Goal: Transaction & Acquisition: Purchase product/service

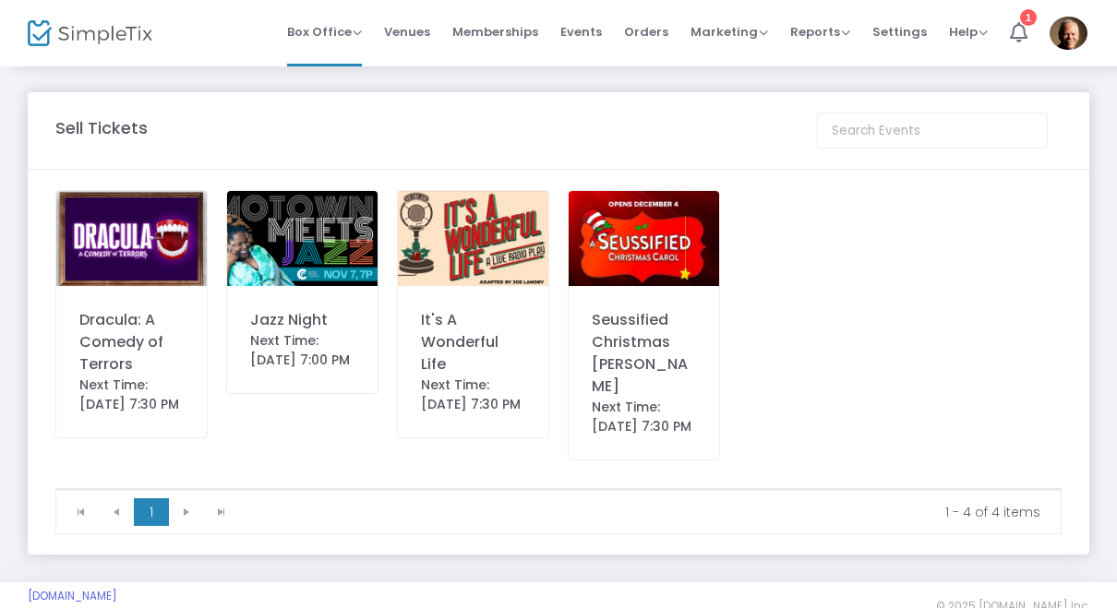
click at [162, 247] on img at bounding box center [131, 238] width 150 height 95
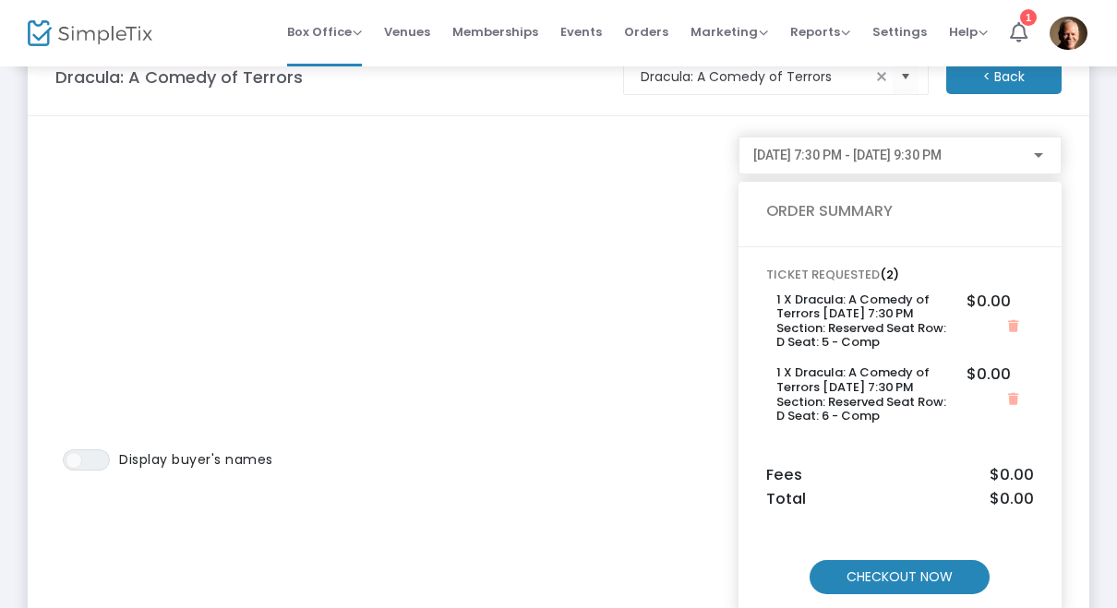
click at [935, 571] on m-button "CHECKOUT NOW" at bounding box center [900, 577] width 180 height 34
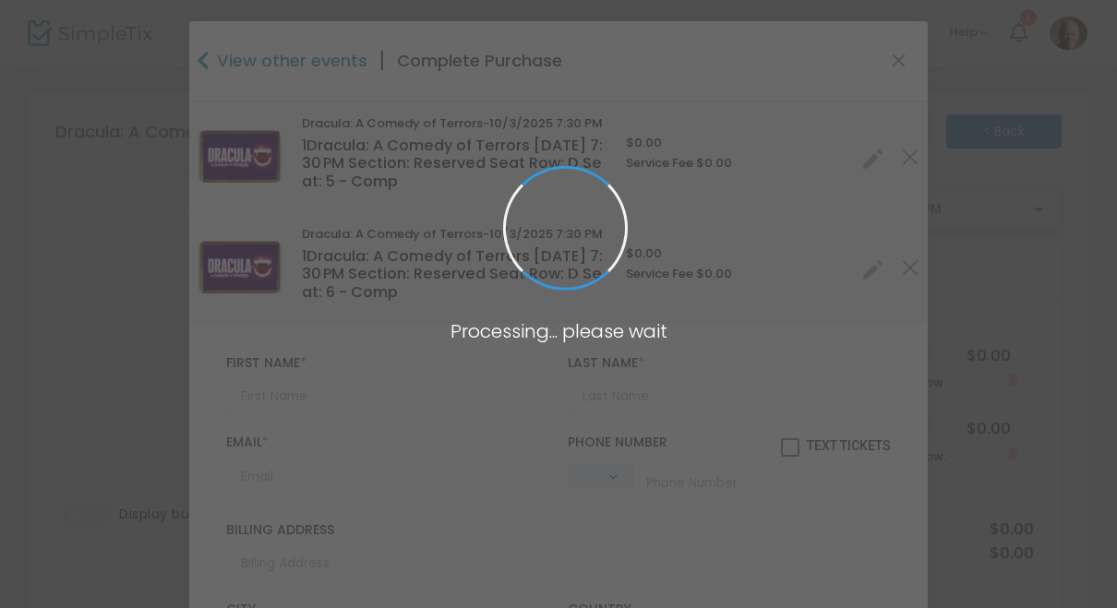
type input "[GEOGRAPHIC_DATA]"
type input "[US_STATE]"
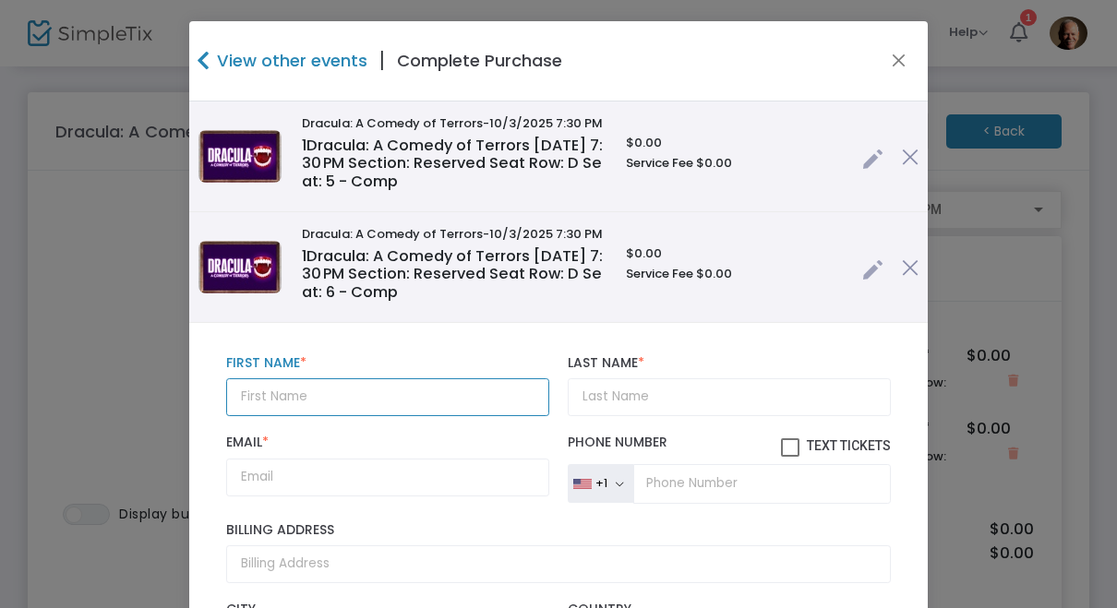
click at [365, 398] on input "text" at bounding box center [387, 397] width 323 height 38
type input "[PERSON_NAME]"
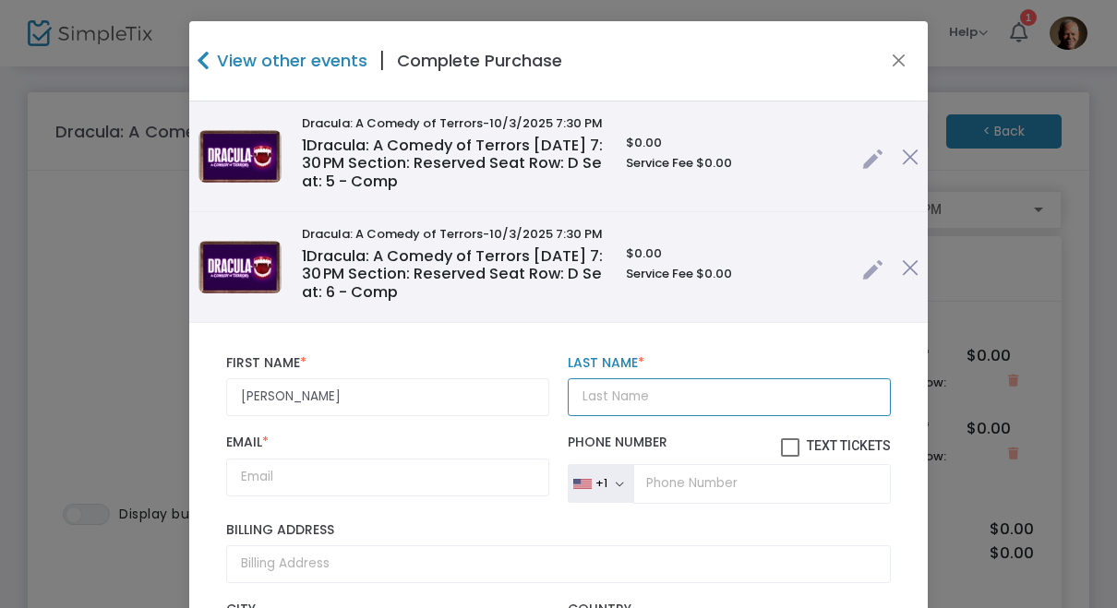
click at [702, 394] on input "Last Name *" at bounding box center [729, 397] width 323 height 38
type input "[PERSON_NAME]"
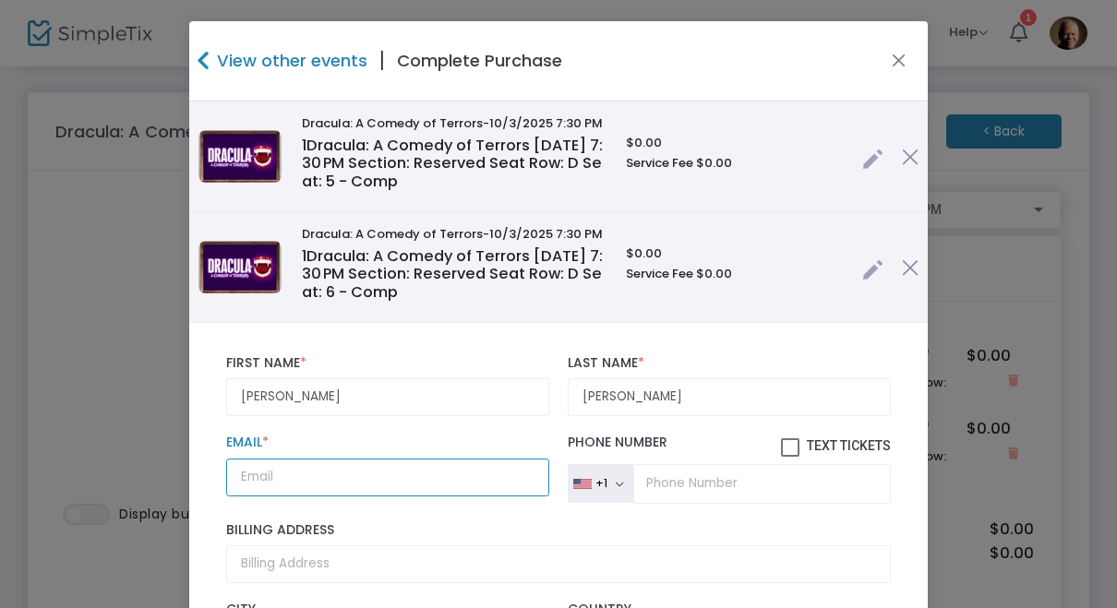
click at [409, 492] on input "Email *" at bounding box center [387, 478] width 323 height 38
click at [379, 481] on input "Email *" at bounding box center [387, 478] width 323 height 38
paste input "[EMAIL_ADDRESS][DOMAIN_NAME]"
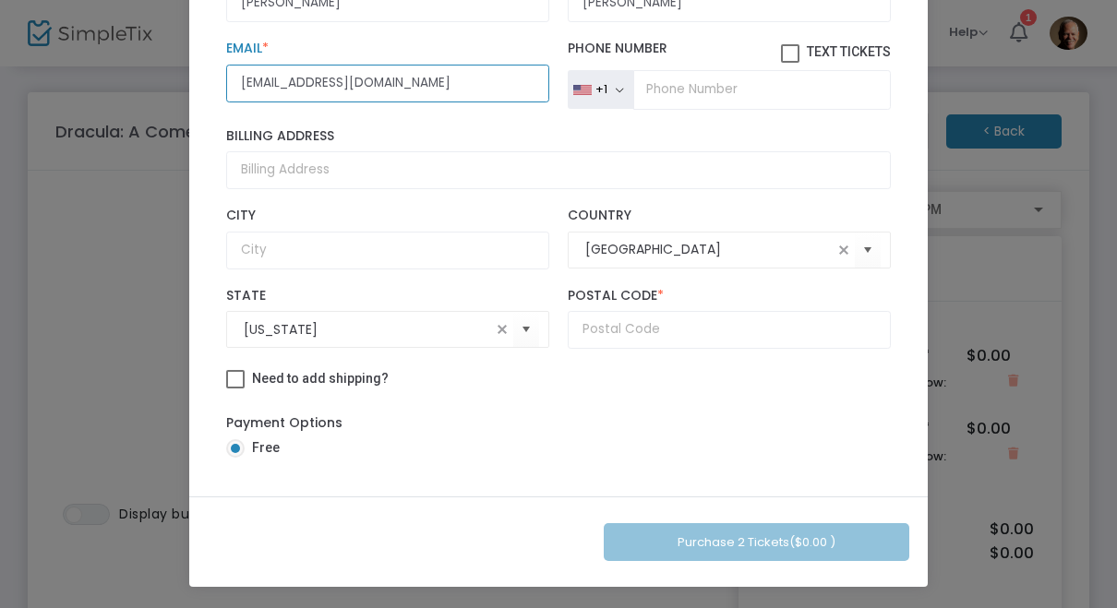
scroll to position [246, 0]
type input "[EMAIL_ADDRESS][DOMAIN_NAME]"
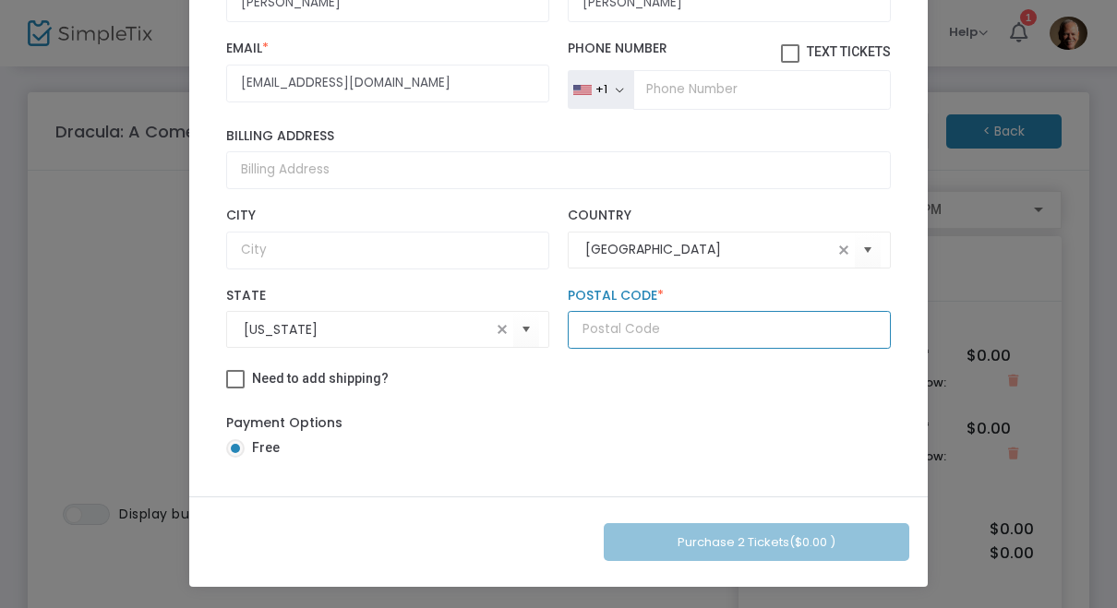
click at [668, 334] on input "text" at bounding box center [729, 330] width 323 height 38
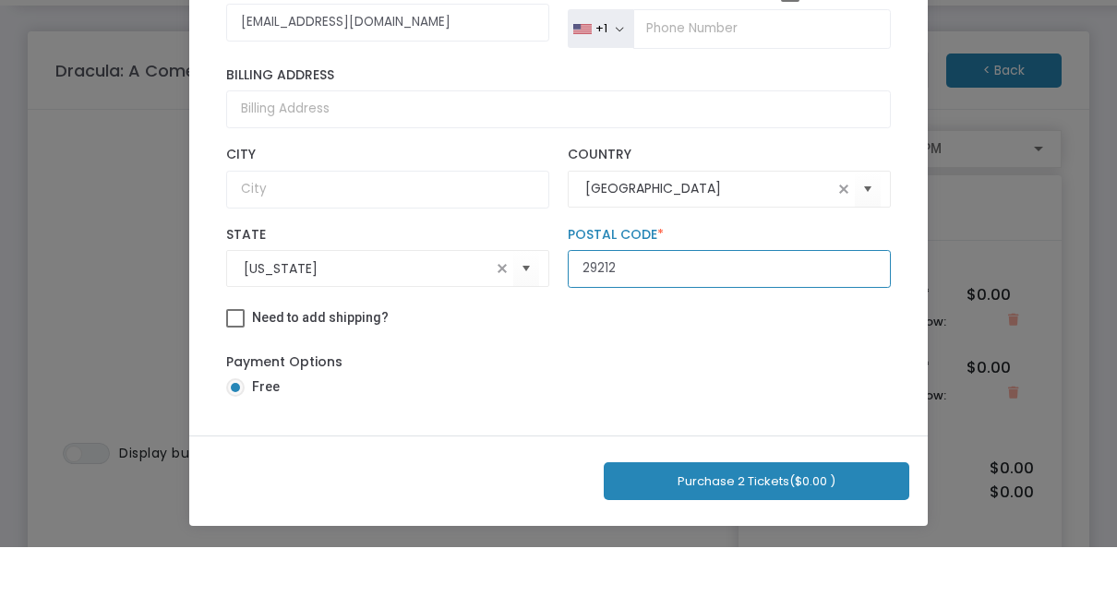
type input "29212"
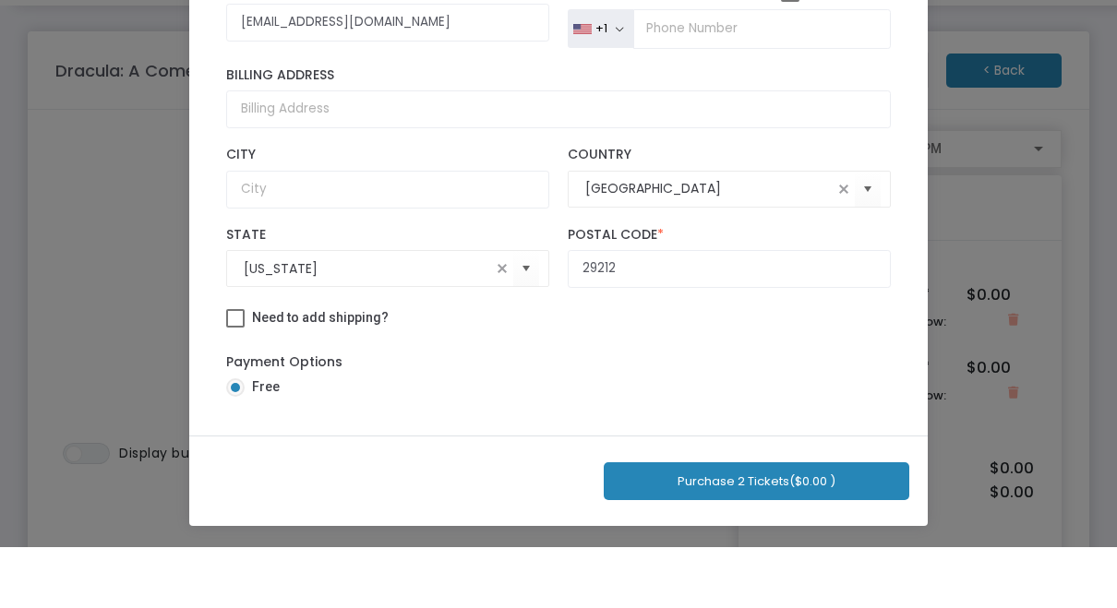
click at [776, 523] on button "Purchase 2 Tickets ($0.00 )" at bounding box center [757, 542] width 306 height 38
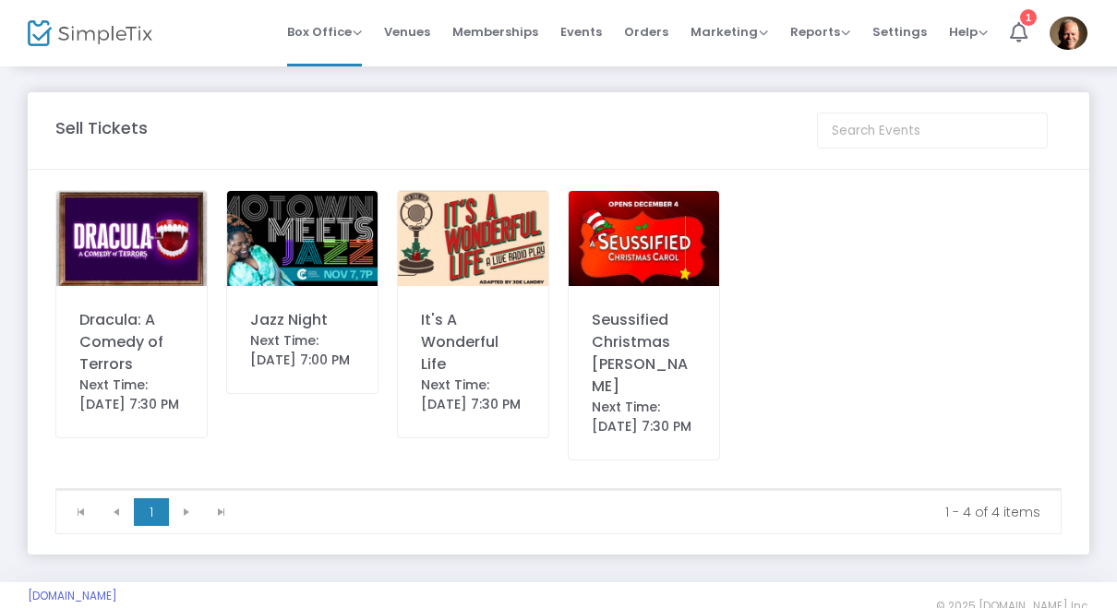
scroll to position [27, 0]
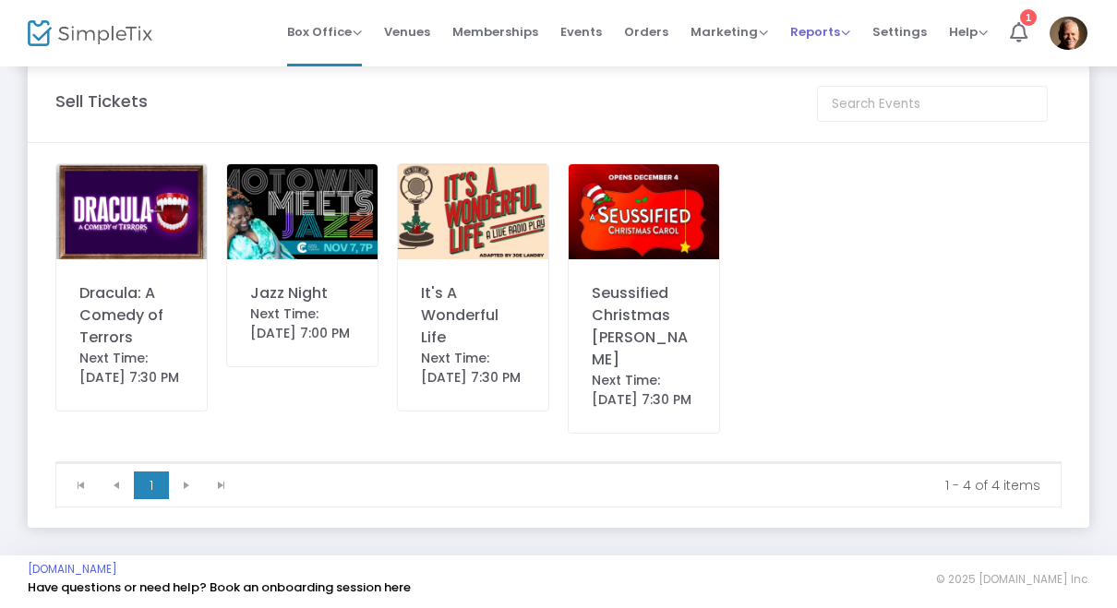
click at [823, 26] on span "Reports" at bounding box center [820, 32] width 60 height 18
click at [870, 96] on li "Sales Reports" at bounding box center [850, 98] width 120 height 36
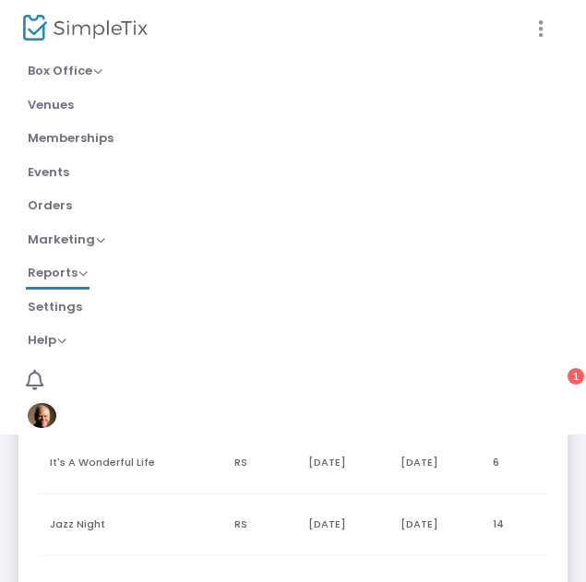
click at [545, 27] on icon at bounding box center [541, 29] width 17 height 23
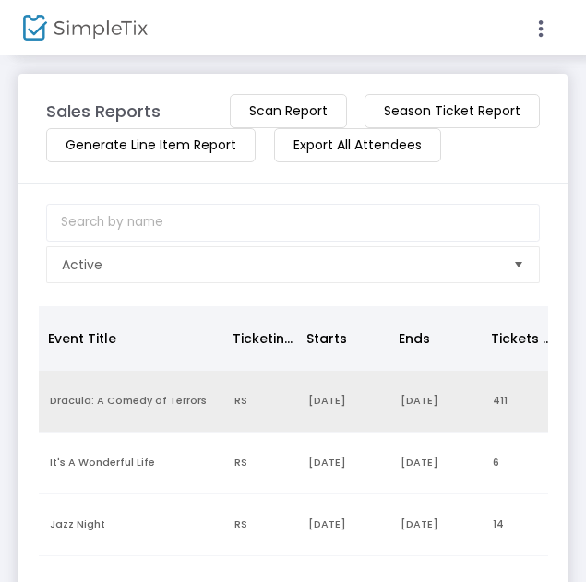
click at [134, 407] on td "Dracula: A Comedy of Terrors" at bounding box center [131, 402] width 185 height 62
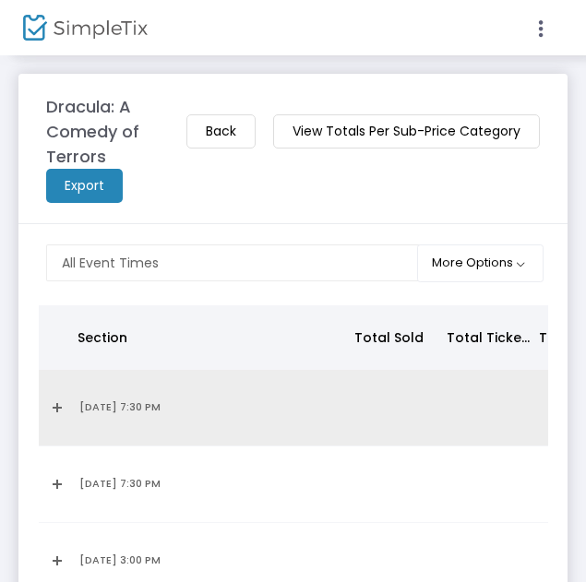
click at [57, 409] on link "Expand Details" at bounding box center [53, 408] width 7 height 30
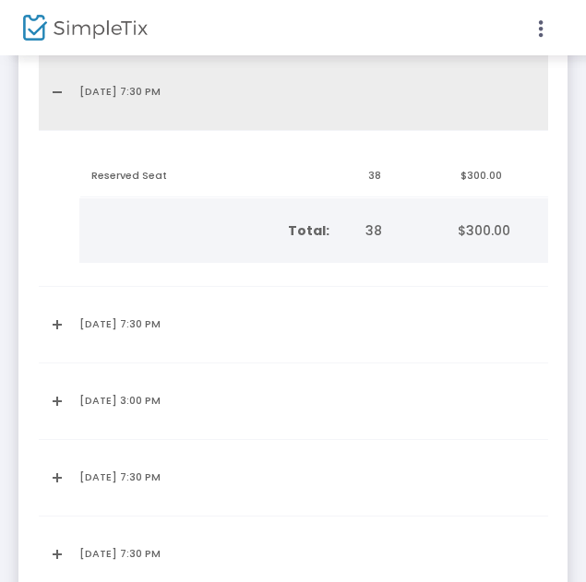
scroll to position [362, 0]
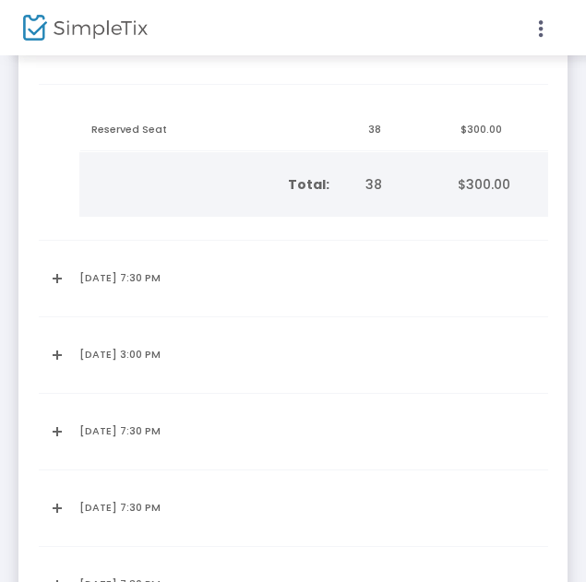
click at [295, 402] on td "[DATE] 7:30 PM" at bounding box center [206, 432] width 277 height 77
click at [70, 276] on td "[DATE] 7:30 PM" at bounding box center [206, 279] width 277 height 77
click at [56, 281] on link "Expand Details" at bounding box center [53, 279] width 7 height 30
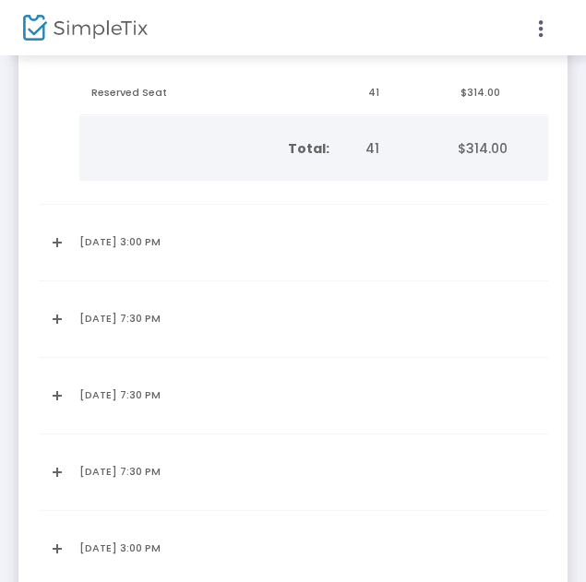
scroll to position [642, 0]
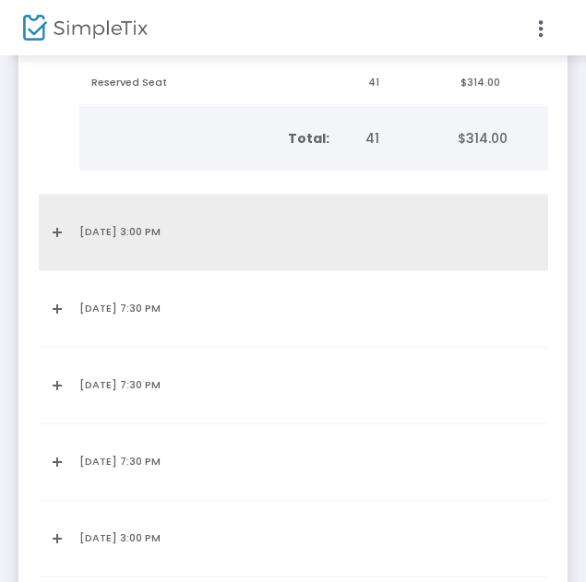
click at [57, 236] on link "Expand Details" at bounding box center [53, 233] width 7 height 30
